Goal: Task Accomplishment & Management: Complete application form

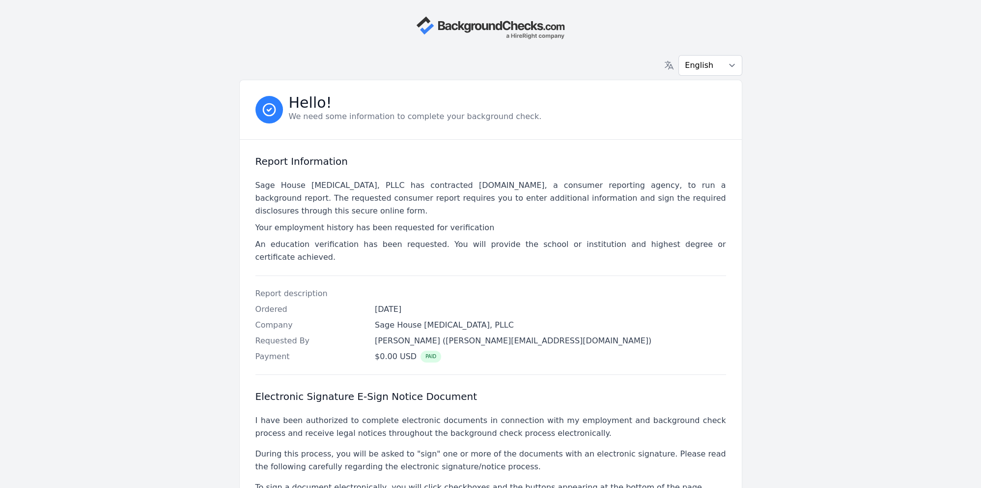
click at [578, 172] on div "Sage House [MEDICAL_DATA], PLLC has contracted [DOMAIN_NAME], a consumer report…" at bounding box center [491, 221] width 471 height 108
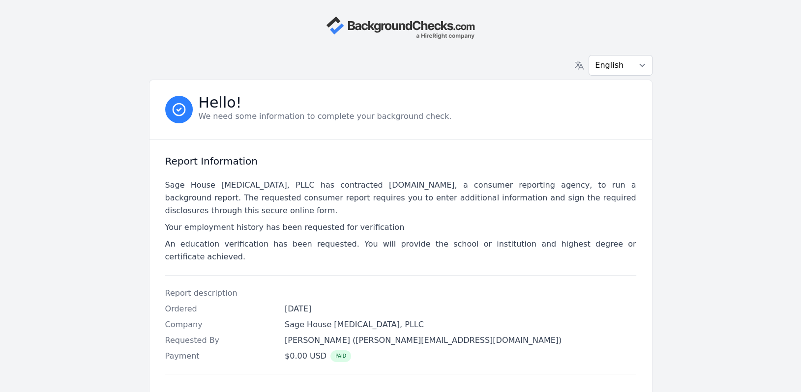
scroll to position [285, 0]
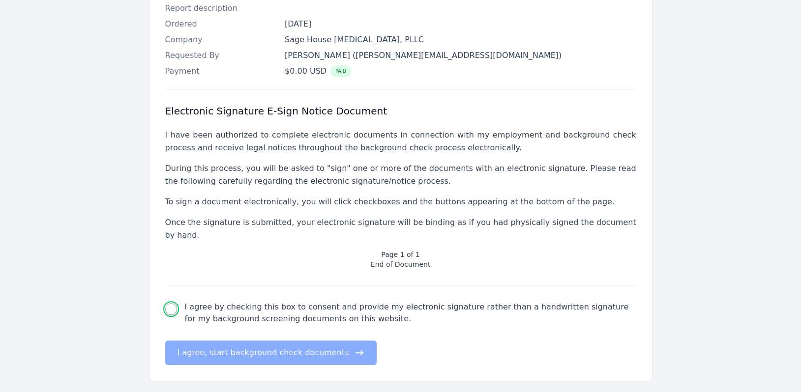
click at [172, 303] on input "I agree by checking this box to consent and provide my electronic signature rat…" at bounding box center [171, 309] width 12 height 12
checkbox input "true"
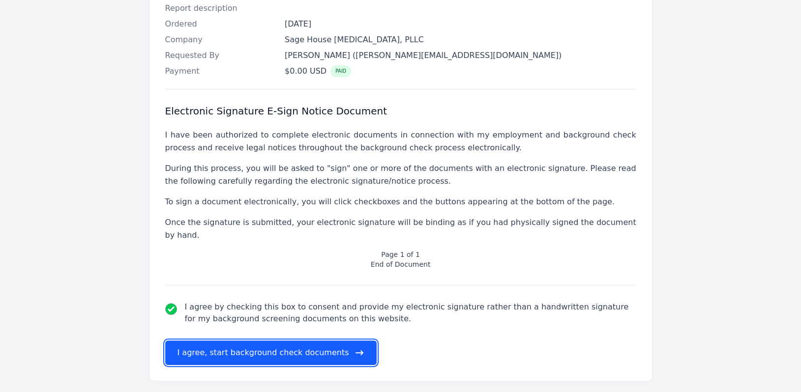
click at [256, 341] on button "I agree, start background check documents" at bounding box center [271, 353] width 212 height 25
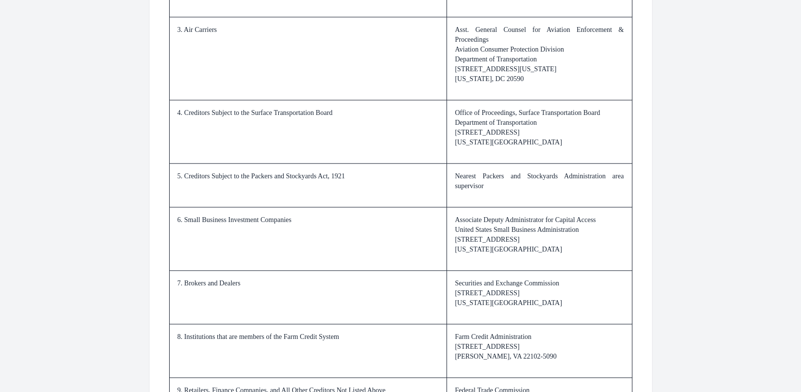
scroll to position [1470, 0]
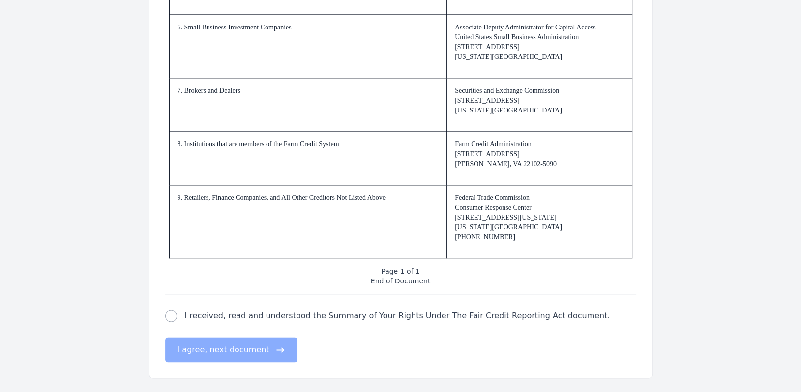
click at [243, 315] on label "I received, read and understood the Summary of Your Rights Under The Fair Credi…" at bounding box center [397, 316] width 425 height 12
click at [177, 315] on input "I received, read and understood the Summary of Your Rights Under The Fair Credi…" at bounding box center [171, 316] width 12 height 12
checkbox input "true"
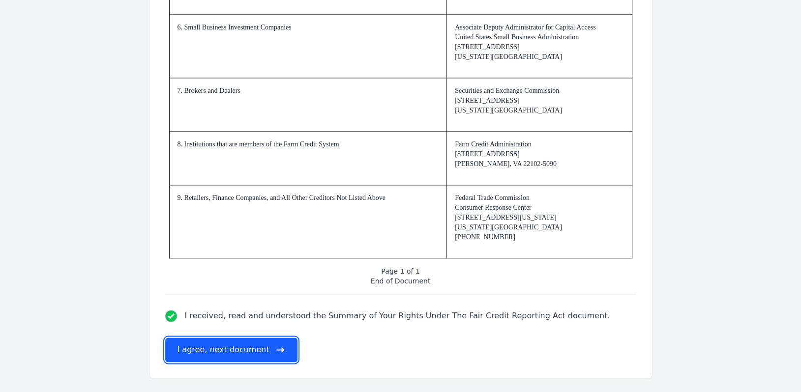
click at [207, 355] on button "I agree, next document" at bounding box center [231, 350] width 132 height 25
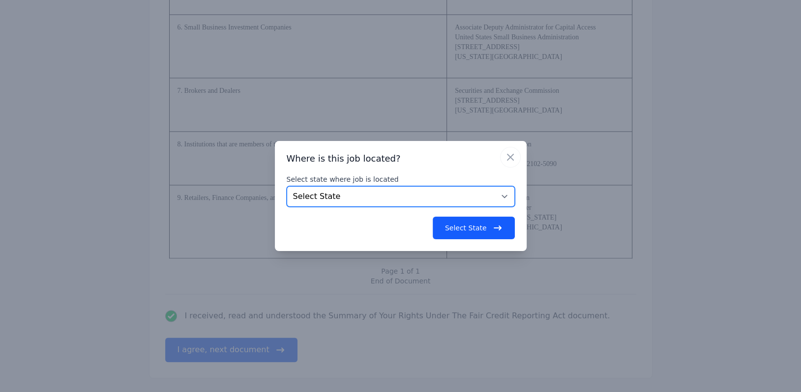
drag, startPoint x: 385, startPoint y: 202, endPoint x: 388, endPoint y: 206, distance: 5.3
click at [385, 202] on select "Select State [US_STATE] [US_STATE] [US_STATE] [US_STATE] [US_STATE] [US_STATE] …" at bounding box center [401, 196] width 228 height 21
select select "VA"
click at [287, 186] on select "Select State [US_STATE] [US_STATE] [US_STATE] [US_STATE] [US_STATE] [US_STATE] …" at bounding box center [401, 196] width 228 height 21
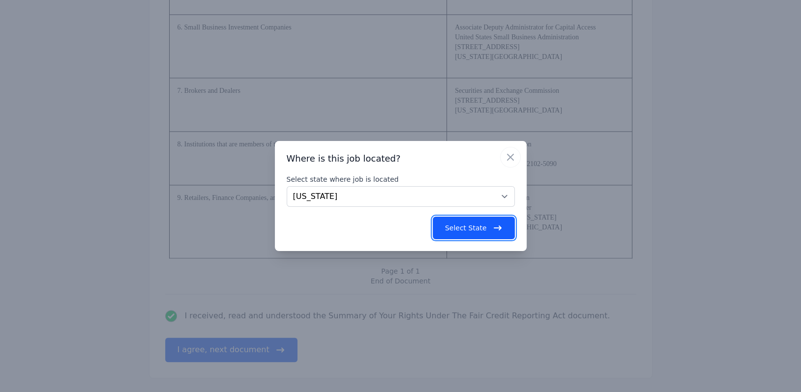
click at [483, 232] on button "Select State" at bounding box center [473, 228] width 82 height 23
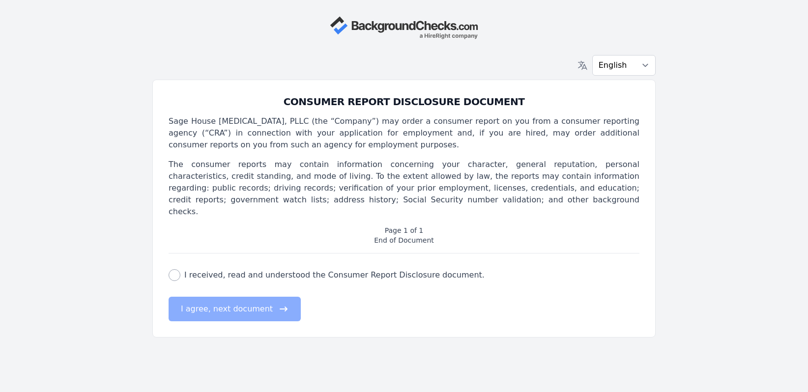
click at [259, 269] on label "I received, read and understood the Consumer Report Disclosure document." at bounding box center [334, 275] width 300 height 12
click at [180, 269] on input "I received, read and understood the Consumer Report Disclosure document." at bounding box center [175, 275] width 12 height 12
checkbox input "true"
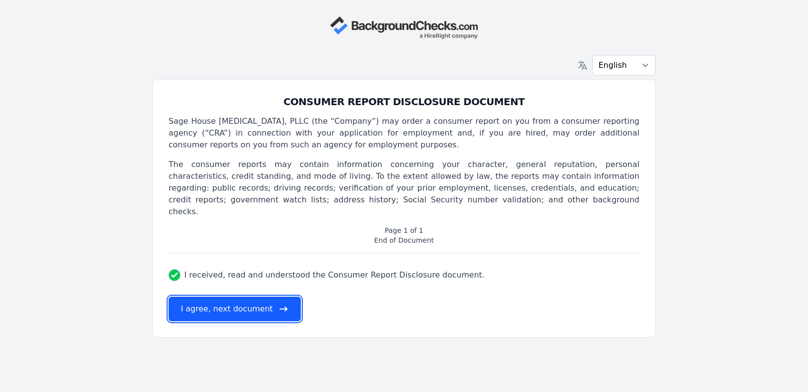
click at [207, 297] on button "I agree, next document" at bounding box center [235, 309] width 132 height 25
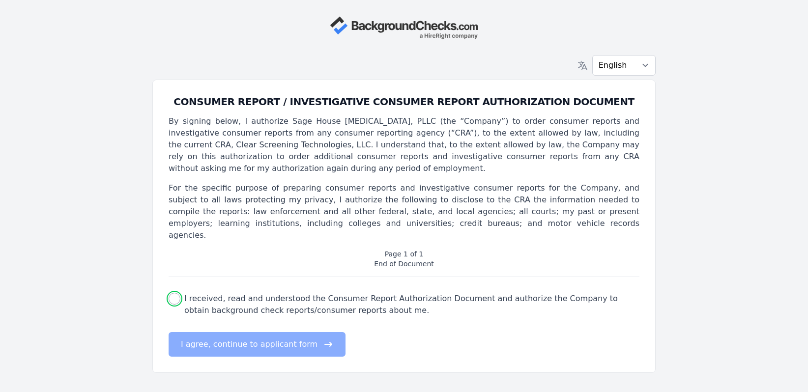
click at [174, 293] on input "I received, read and understood the Consumer Report Authorization Document and …" at bounding box center [175, 299] width 12 height 12
checkbox input "true"
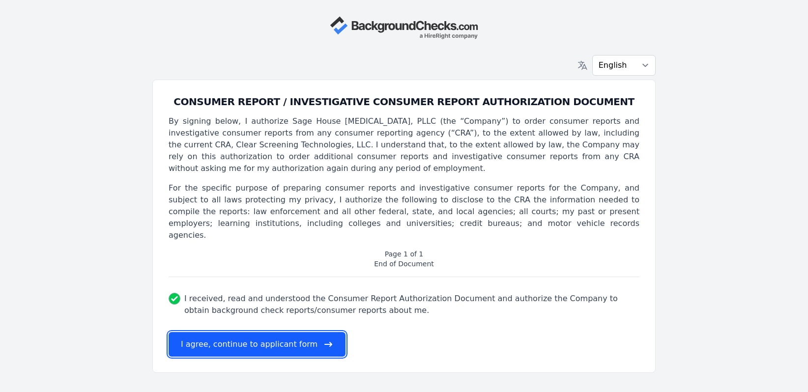
click at [240, 339] on button "I agree, continue to applicant form" at bounding box center [257, 344] width 177 height 25
select select
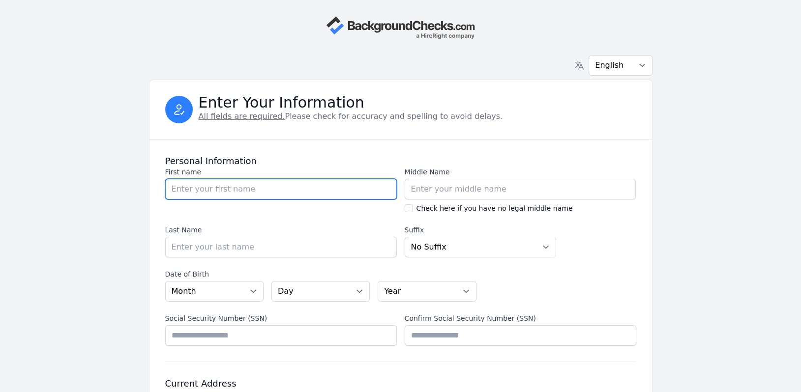
click at [209, 192] on input "First name" at bounding box center [280, 189] width 231 height 21
click at [193, 188] on input "First name" at bounding box center [280, 189] width 231 height 21
click at [191, 191] on input "First name" at bounding box center [280, 189] width 231 height 21
type input "Carolin"
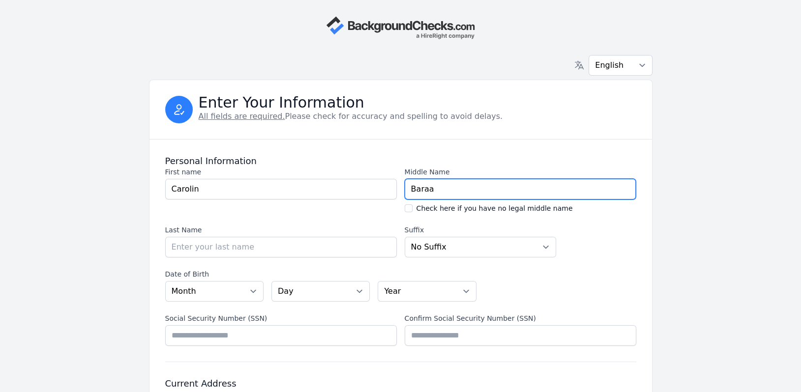
type input "Baraa"
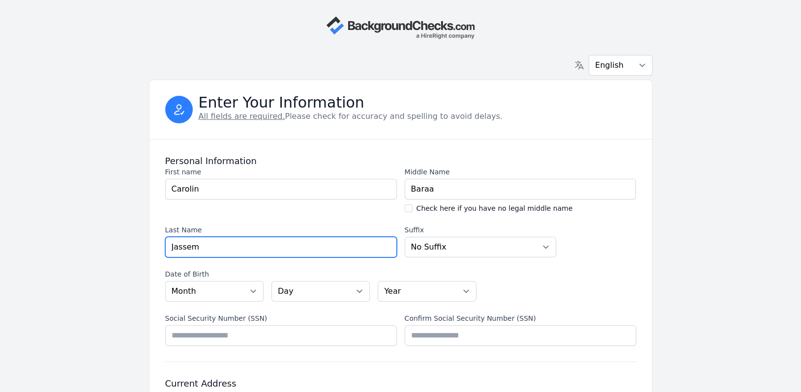
type input "Jassem"
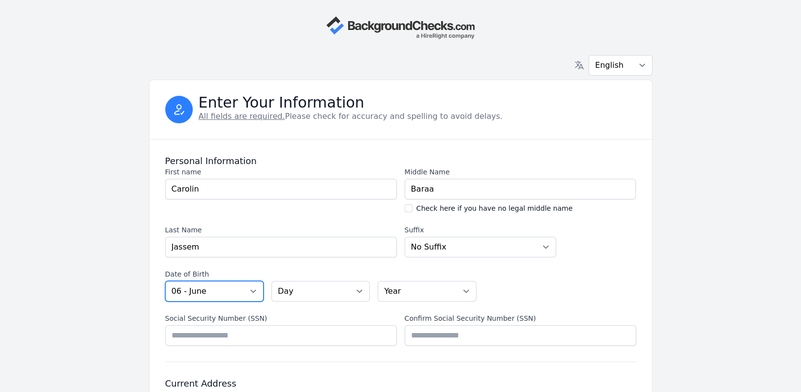
select select "07"
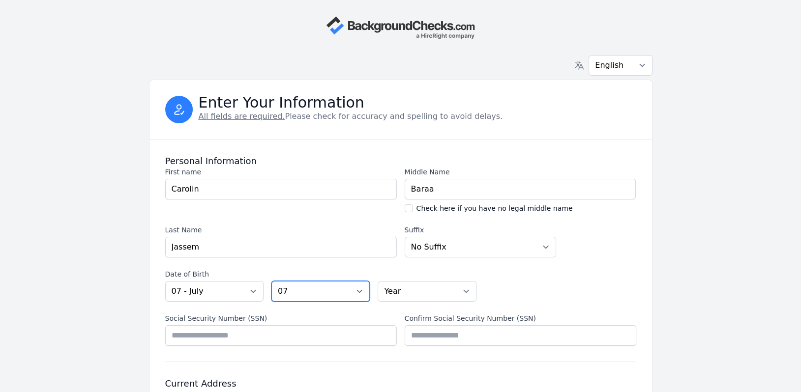
select select "08"
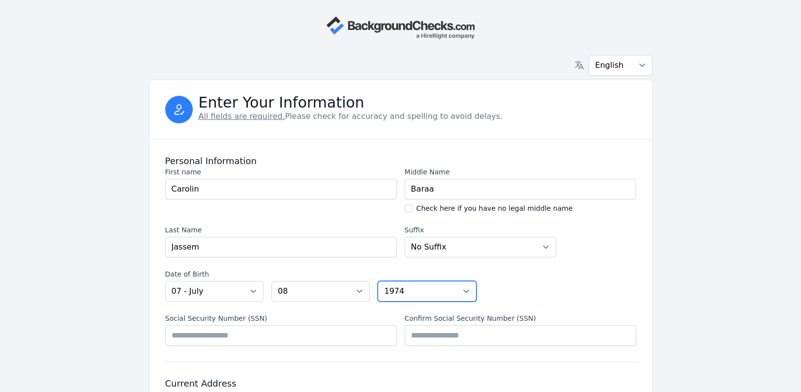
select select "1975"
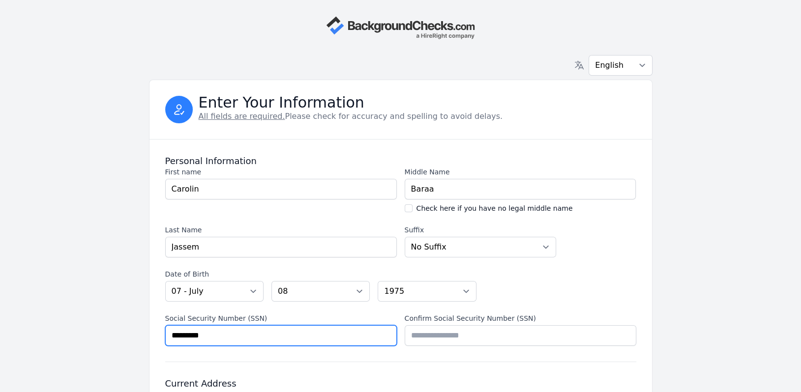
type input "*********"
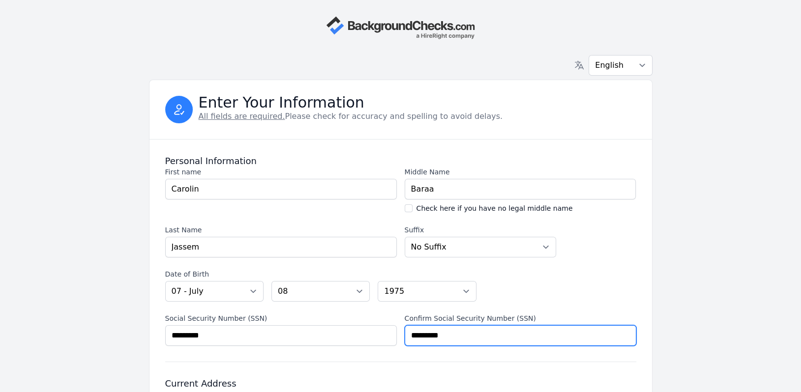
type input "*********"
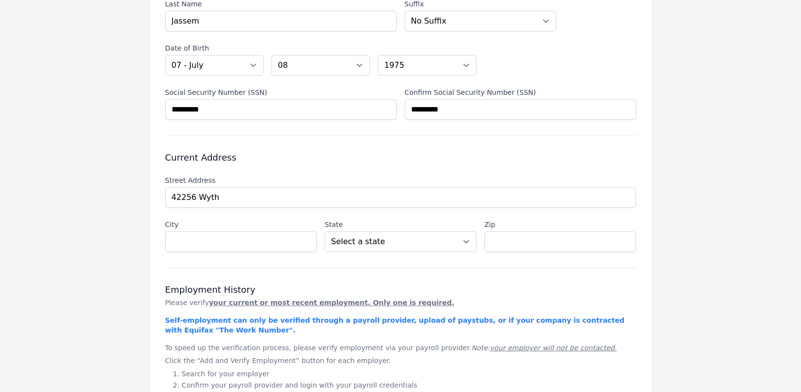
click at [0, 0] on li "[STREET_ADDRESS]" at bounding box center [0, 0] width 0 height 0
type input "[STREET_ADDRESS]"
type input "Ashburn"
select select "VA"
type input "20148"
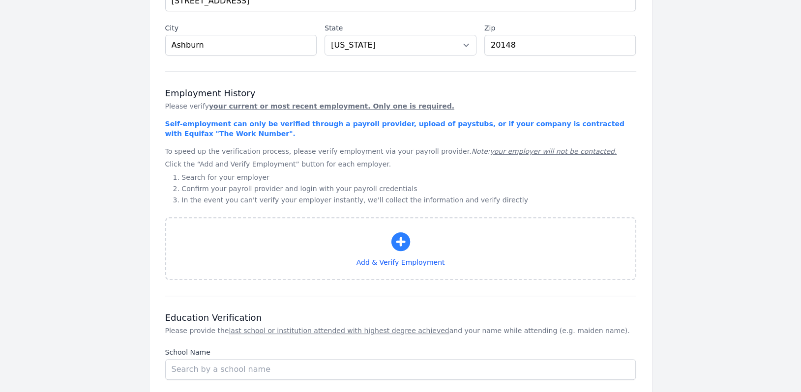
scroll to position [570, 0]
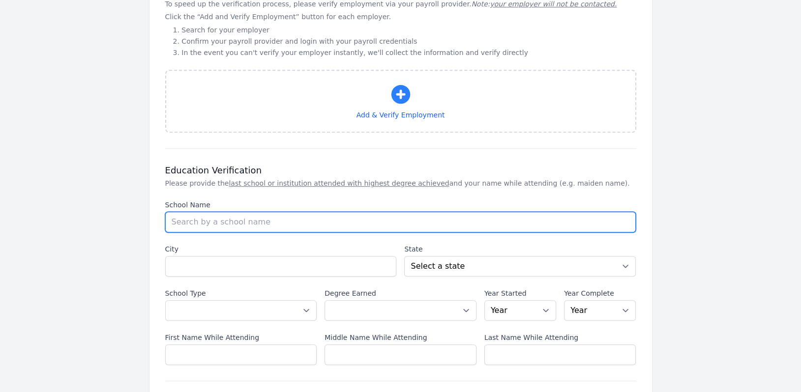
click at [259, 214] on input "School Name" at bounding box center [400, 222] width 471 height 21
type input "a"
type input "[GEOGRAPHIC_DATA]"
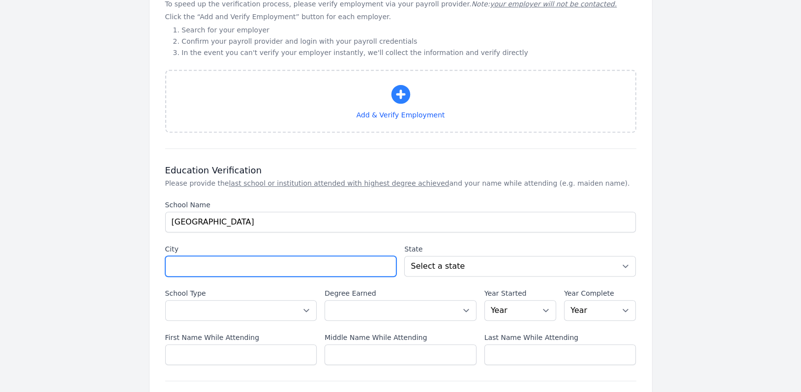
click at [232, 256] on input "City" at bounding box center [280, 266] width 231 height 21
type input "[GEOGRAPHIC_DATA]"
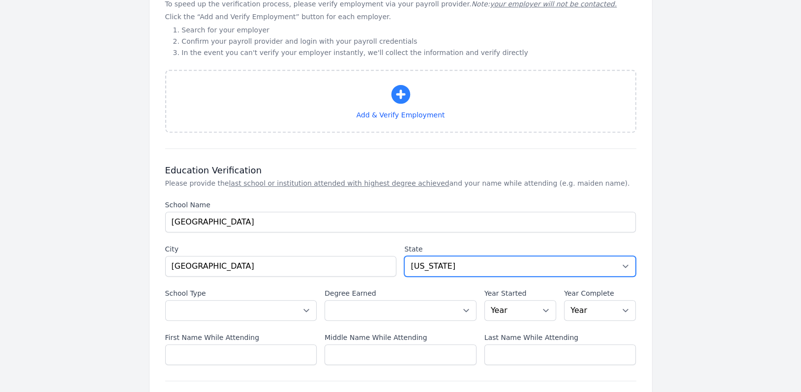
select select "VA"
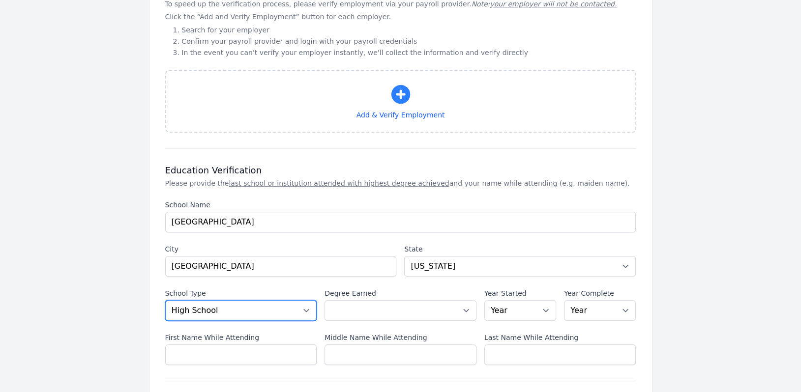
select select "us_university"
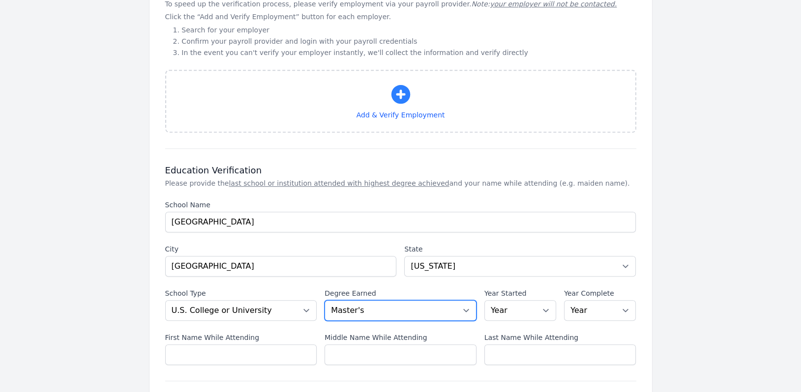
select select "doctoral"
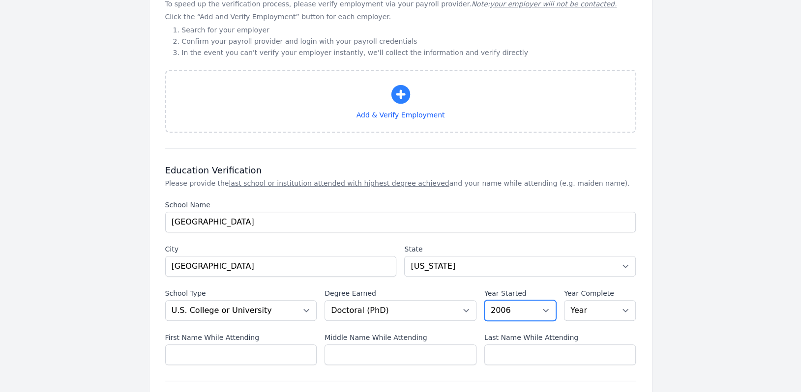
select select "2005"
select select "2010"
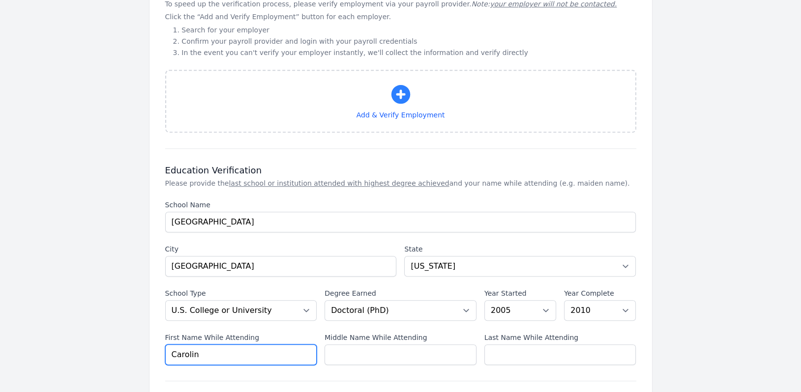
type input "Carolin"
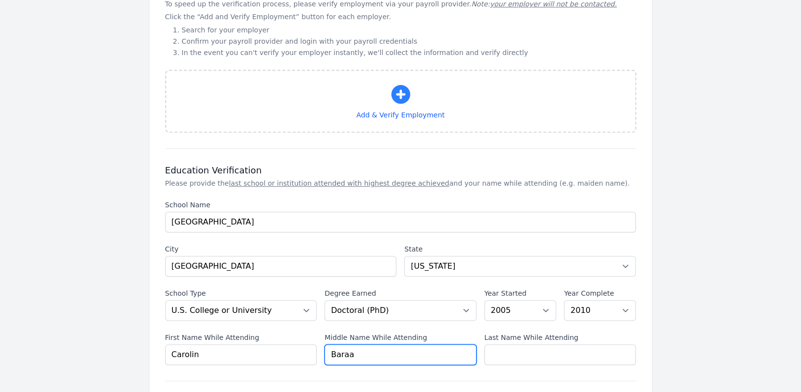
type input "Baraa"
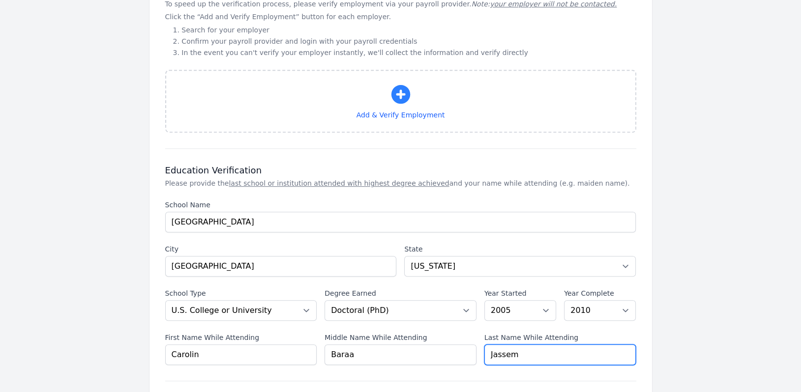
type input "Jassem"
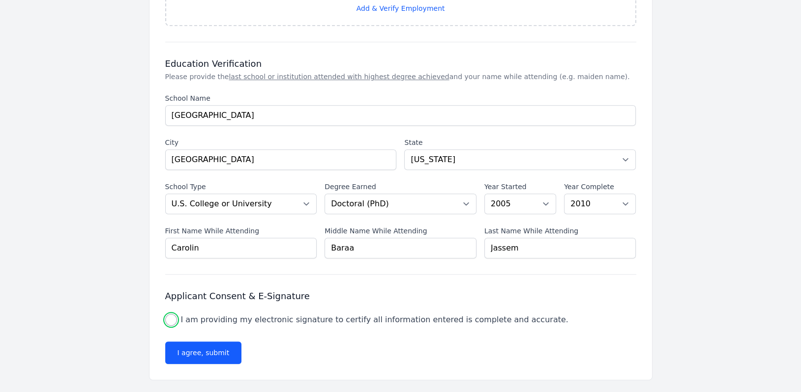
drag, startPoint x: 169, startPoint y: 314, endPoint x: 179, endPoint y: 316, distance: 10.0
click at [169, 314] on input "I am providing my electronic signature to certify all information entered is co…" at bounding box center [171, 320] width 12 height 12
checkbox input "true"
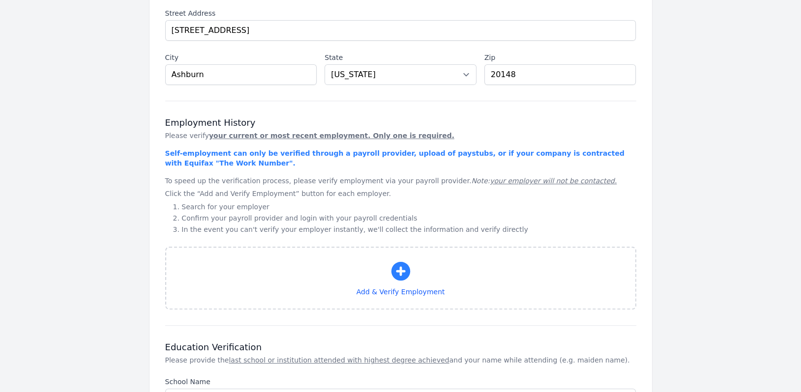
scroll to position [442, 0]
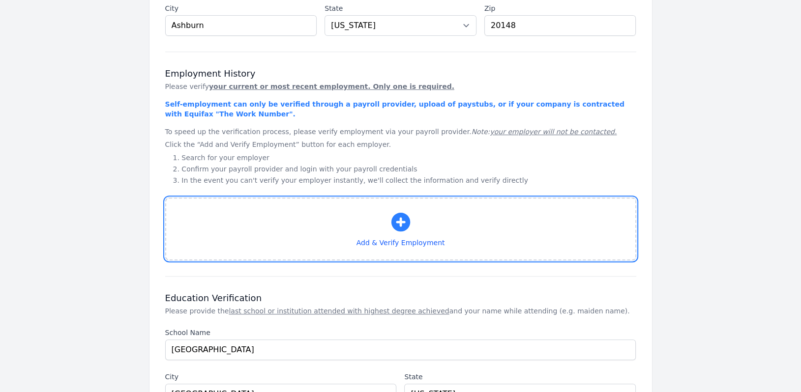
click at [403, 221] on icon "button" at bounding box center [401, 222] width 24 height 24
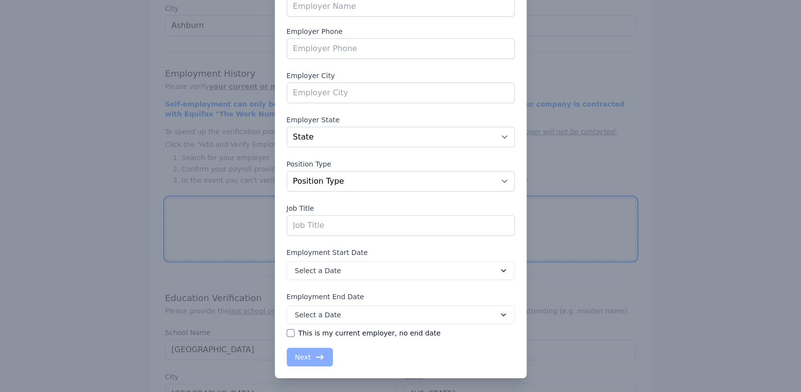
scroll to position [0, 0]
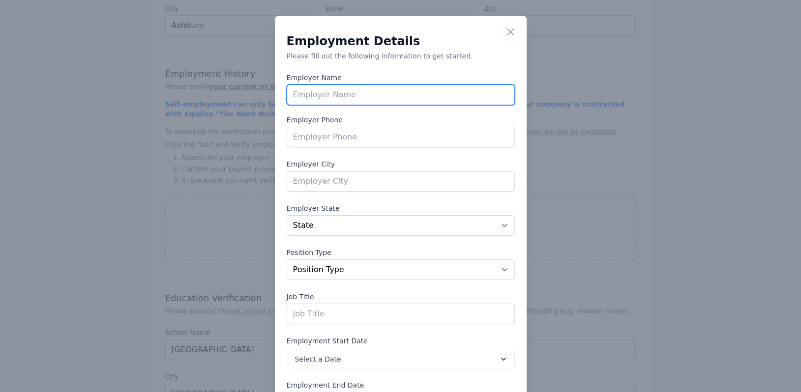
click at [419, 97] on input "text" at bounding box center [401, 95] width 228 height 21
type input "DRB Concept LLC"
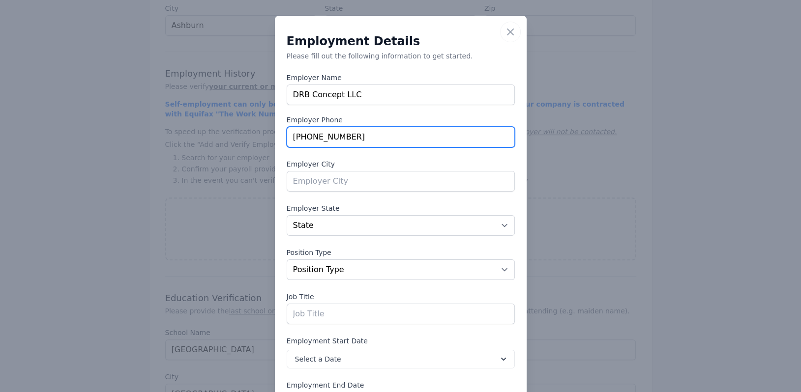
type input "[PHONE_NUMBER]"
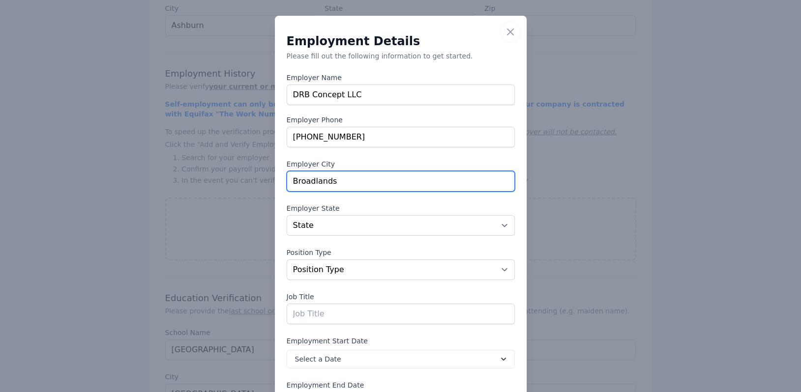
type input "Broadlands"
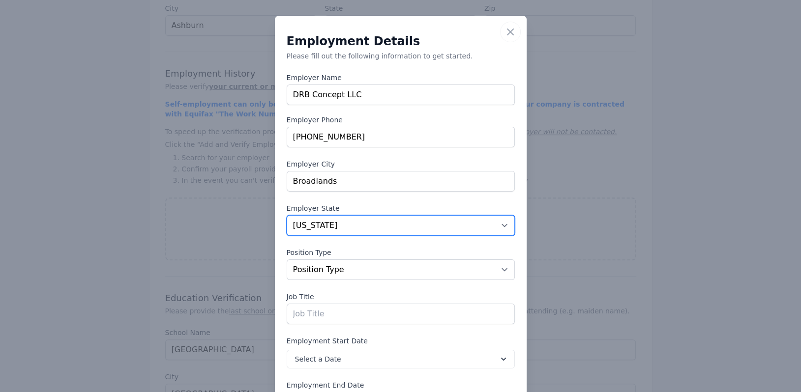
select select "VA"
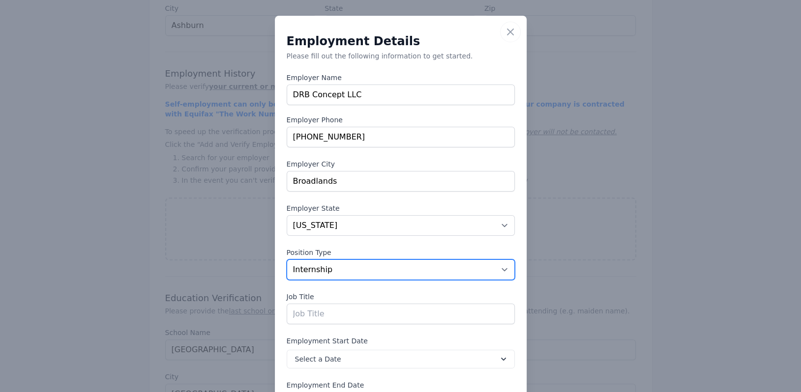
select select "contract"
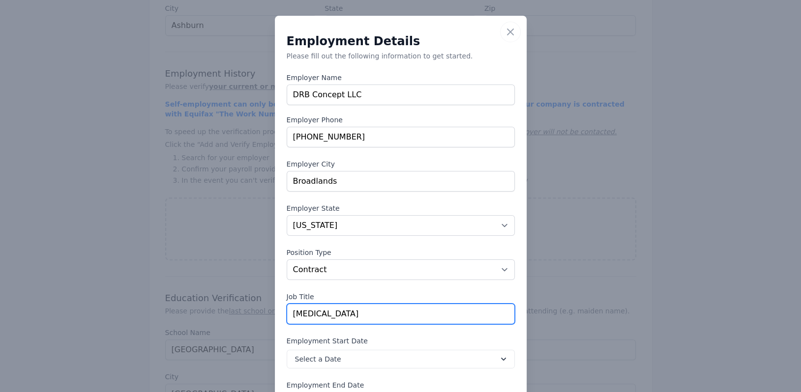
type input "[MEDICAL_DATA]"
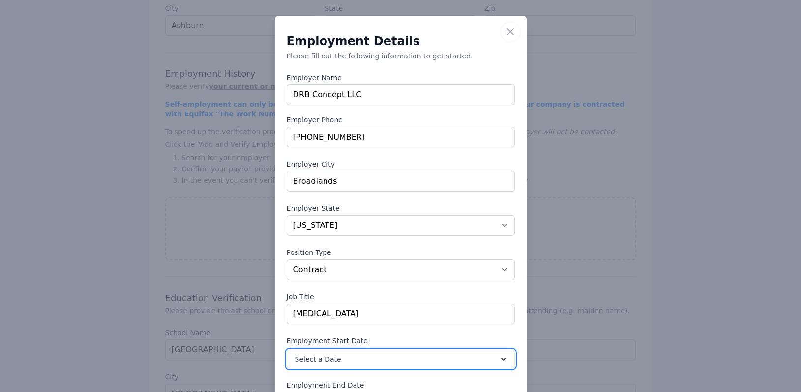
scroll to position [88, 0]
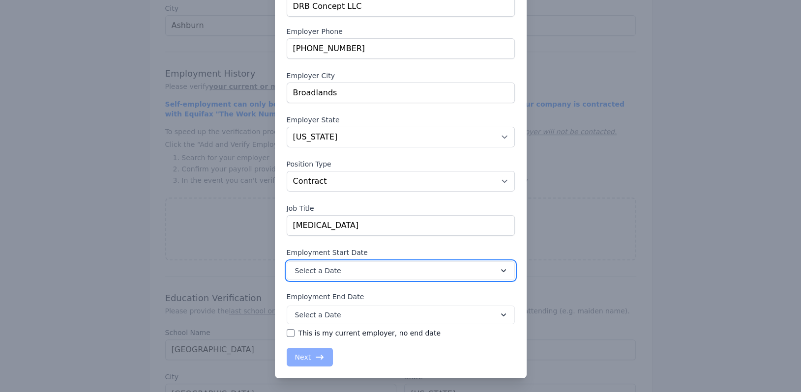
click at [472, 273] on button "Select a Date" at bounding box center [401, 270] width 228 height 19
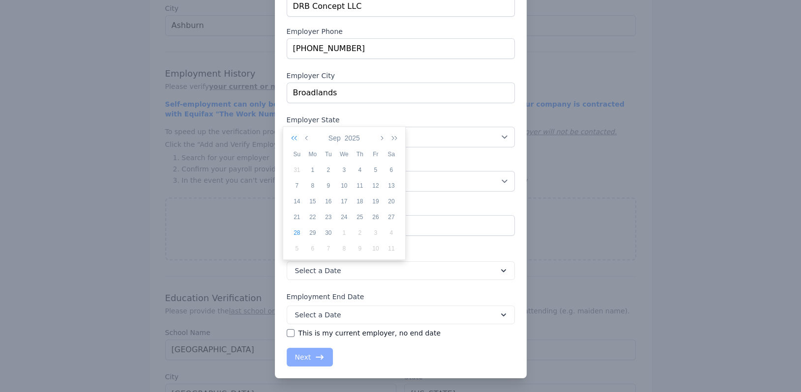
click at [297, 138] on icon "button" at bounding box center [296, 138] width 10 height 8
click at [297, 137] on icon "button" at bounding box center [296, 138] width 10 height 8
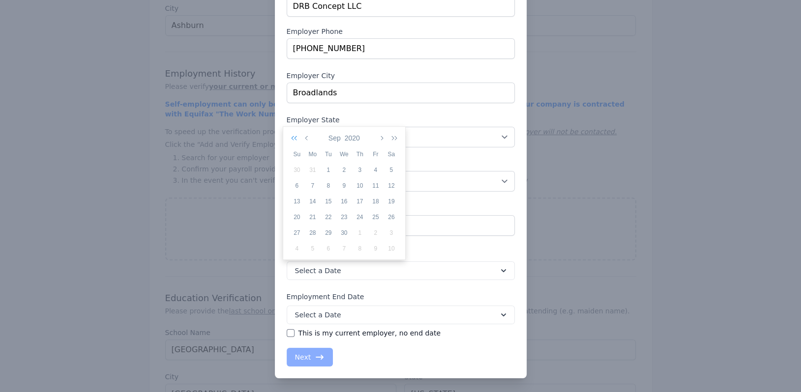
click at [297, 137] on icon "button" at bounding box center [296, 138] width 10 height 8
click at [305, 137] on icon "button" at bounding box center [307, 138] width 5 height 8
click at [305, 136] on icon "button" at bounding box center [307, 138] width 5 height 8
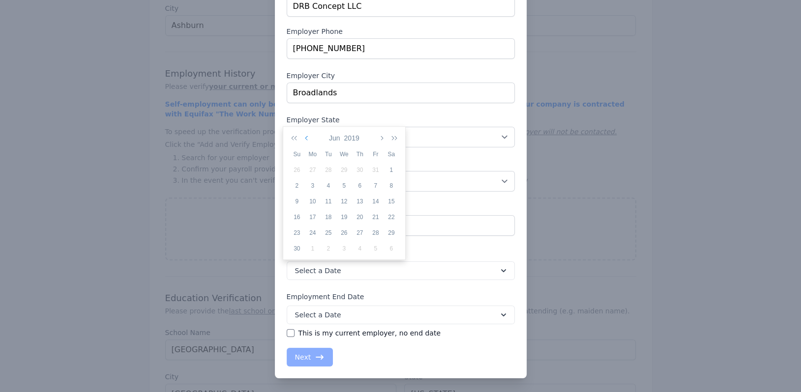
click at [305, 136] on icon "button" at bounding box center [307, 138] width 5 height 8
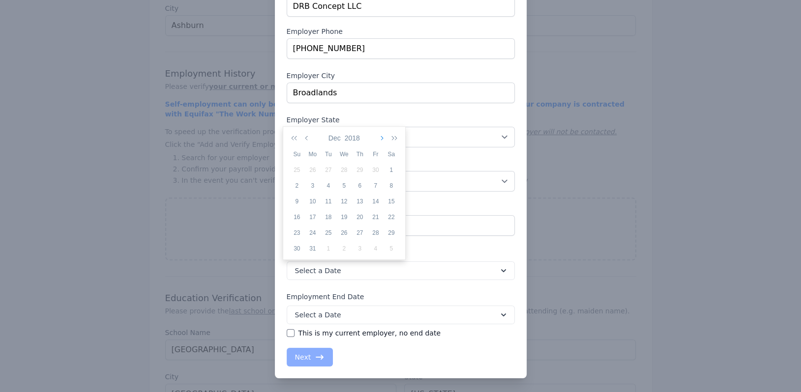
click at [377, 135] on button "button" at bounding box center [380, 138] width 9 height 17
click at [348, 198] on div "16" at bounding box center [344, 201] width 16 height 9
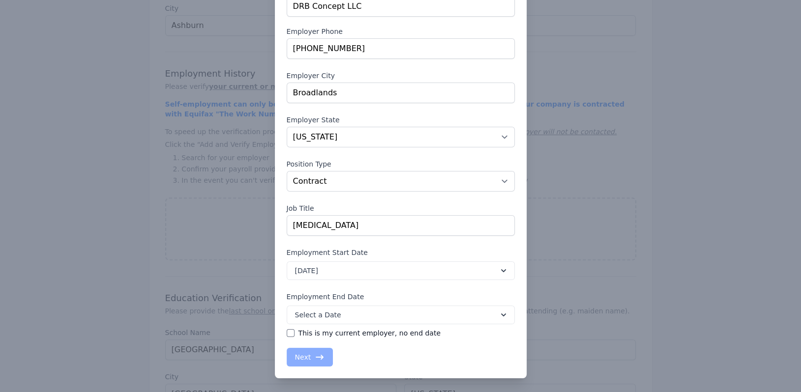
click at [298, 332] on label "This is my current employer, no end date" at bounding box center [369, 333] width 142 height 10
click at [294, 332] on input "This is my current employer, no end date" at bounding box center [291, 333] width 8 height 8
checkbox input "true"
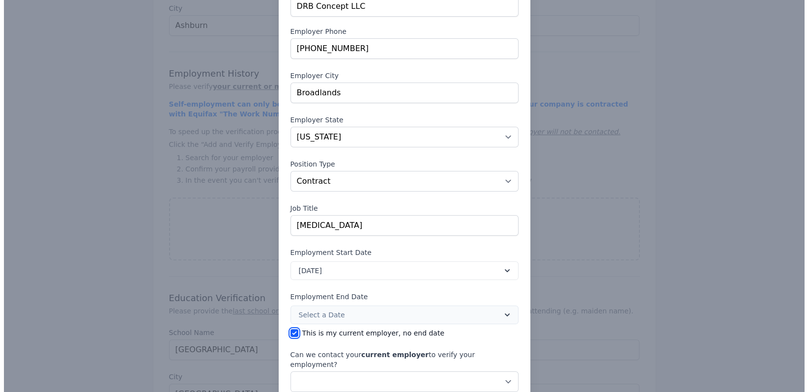
scroll to position [132, 0]
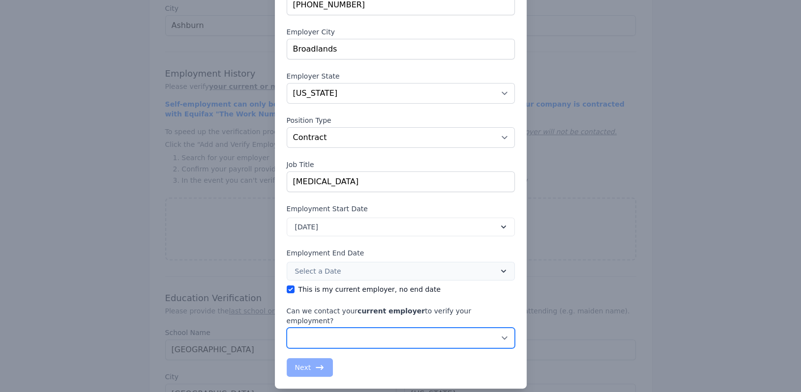
click at [390, 330] on select "No, do not contact my current employer Yes, you may contact my current employer" at bounding box center [401, 338] width 228 height 21
select select "true"
click at [287, 328] on select "No, do not contact my current employer Yes, you may contact my current employer" at bounding box center [401, 338] width 228 height 21
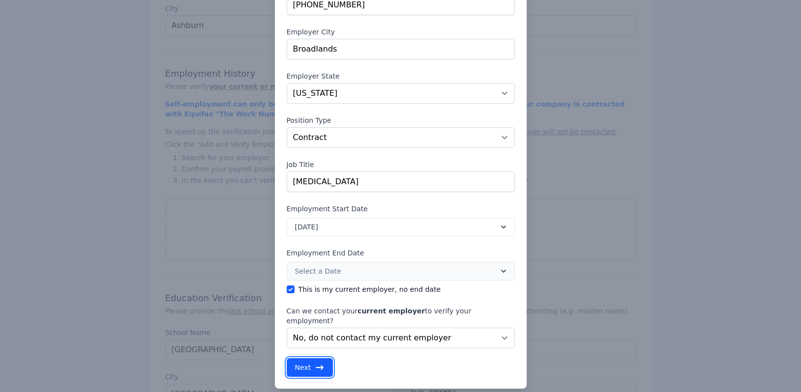
click at [315, 363] on icon "button" at bounding box center [320, 368] width 10 height 10
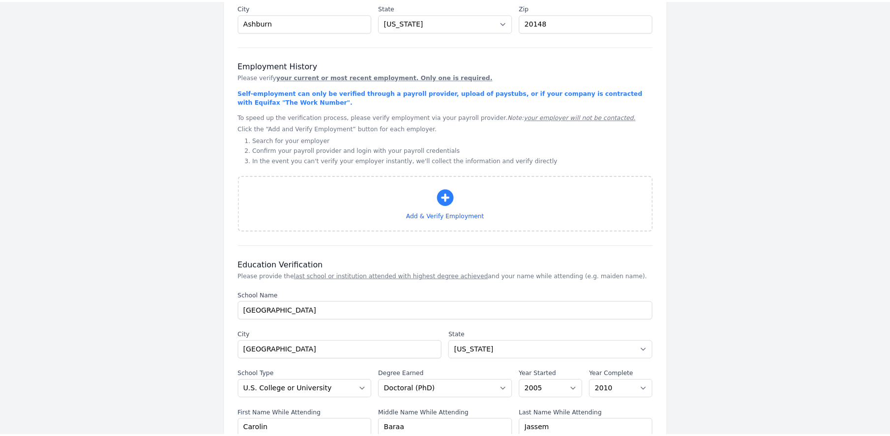
scroll to position [442, 0]
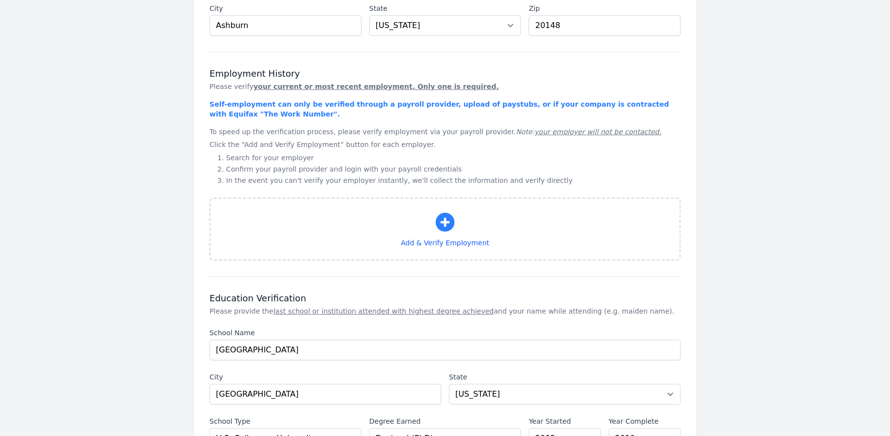
select select "VA"
select select "contract"
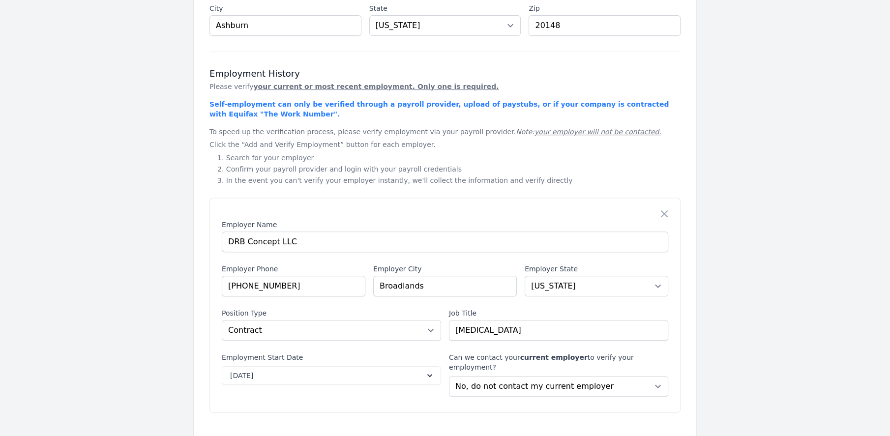
click at [418, 160] on li "Search for your employer" at bounding box center [448, 157] width 463 height 11
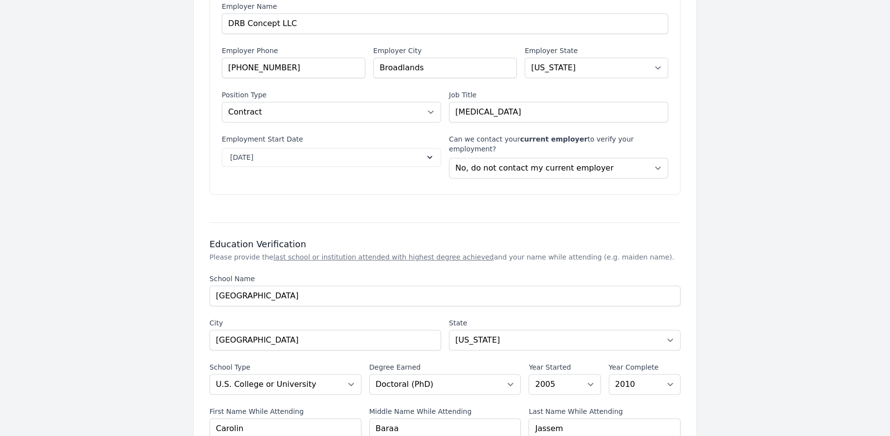
scroll to position [789, 0]
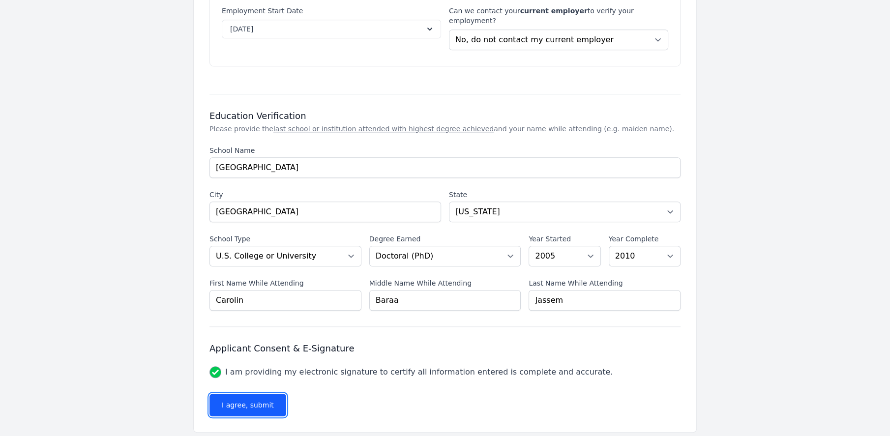
click at [261, 394] on button "I agree, submit" at bounding box center [247, 405] width 77 height 23
